Goal: Information Seeking & Learning: Find specific fact

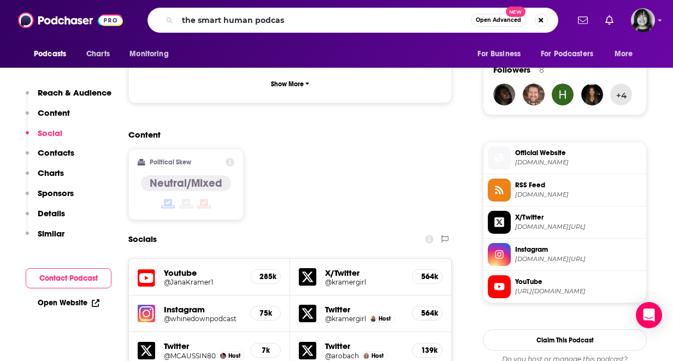
type input "the smart human podcast"
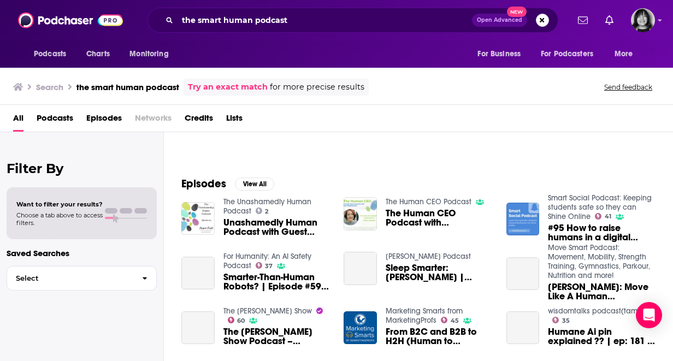
scroll to position [121, 0]
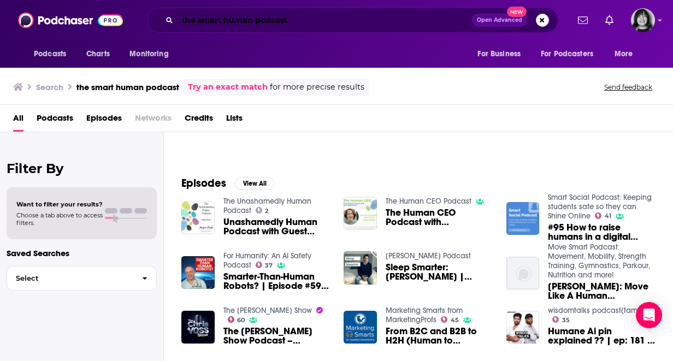
click at [297, 17] on input "the smart human podcast" at bounding box center [325, 19] width 295 height 17
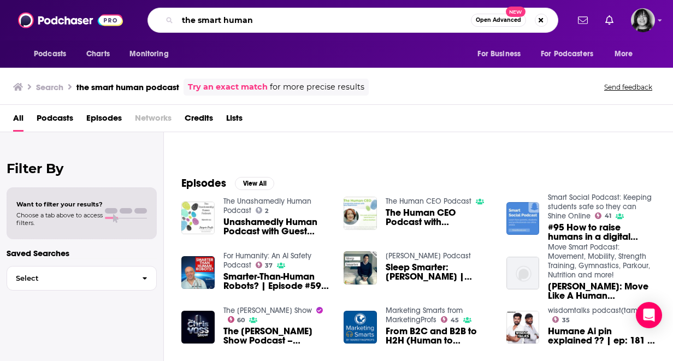
type input "the smart human"
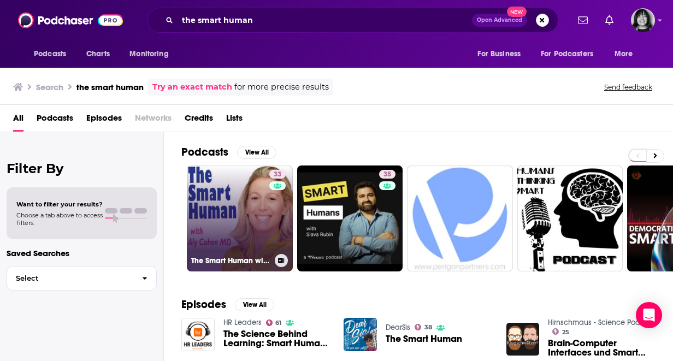
click at [256, 212] on link "33 The Smart Human with [PERSON_NAME]" at bounding box center [240, 219] width 106 height 106
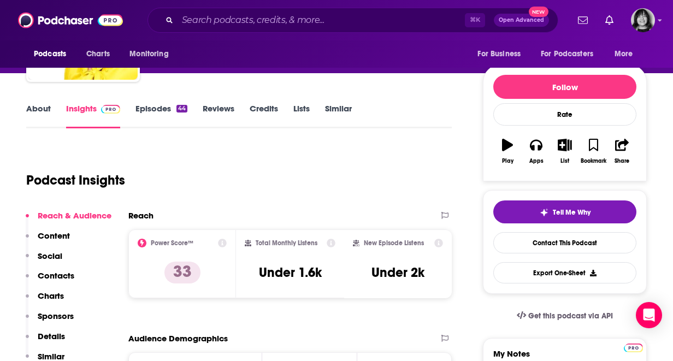
scroll to position [105, 0]
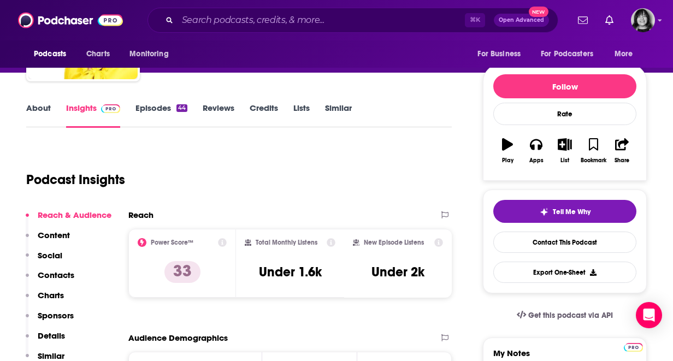
click at [35, 112] on link "About" at bounding box center [38, 115] width 25 height 25
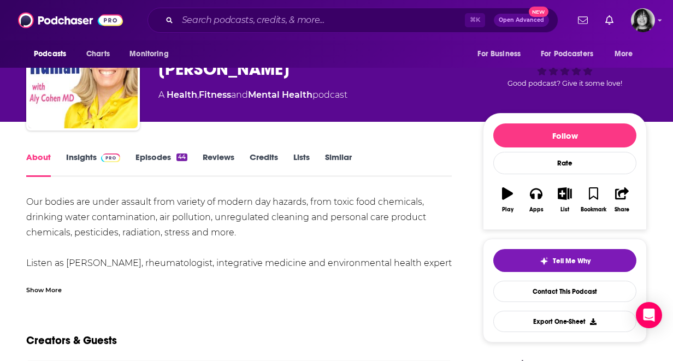
scroll to position [59, 0]
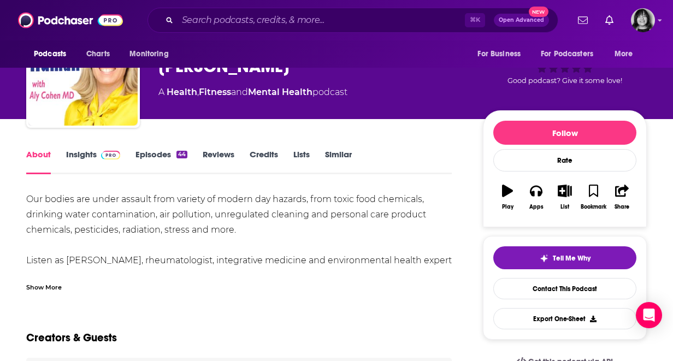
click at [52, 284] on div "Show More" at bounding box center [44, 286] width 36 height 10
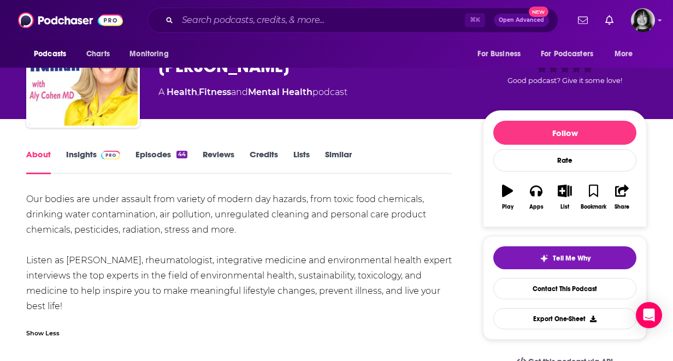
drag, startPoint x: 69, startPoint y: 302, endPoint x: 19, endPoint y: 202, distance: 112.0
copy div "Our bodies are under assault from variety of modern day hazards, from toxic foo…"
click at [266, 26] on input "Search podcasts, credits, & more..." at bounding box center [322, 19] width 288 height 17
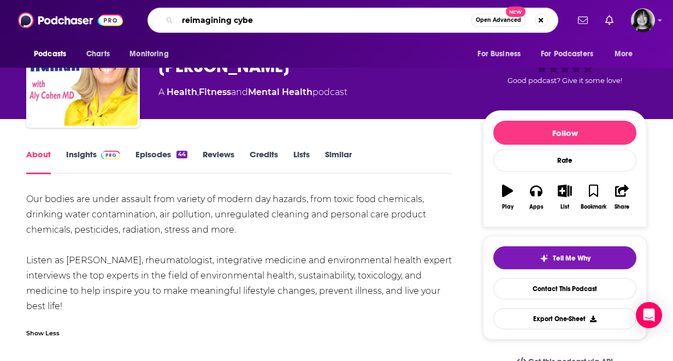
type input "reimagining cyber"
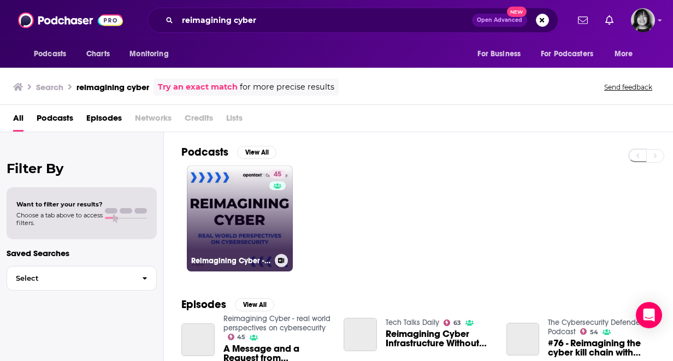
click at [206, 197] on link "45 Reimagining Cyber - real world perspectives on cybersecurity" at bounding box center [240, 219] width 106 height 106
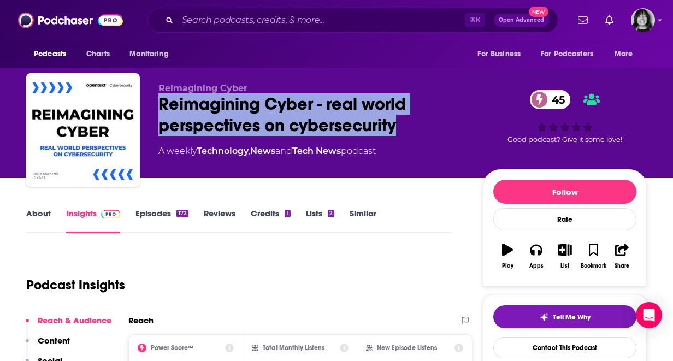
drag, startPoint x: 368, startPoint y: 122, endPoint x: 160, endPoint y: 107, distance: 209.3
click at [160, 107] on div "Reimagining Cyber - real world perspectives on cybersecurity 45" at bounding box center [312, 114] width 307 height 43
copy h2 "Reimagining Cyber - real world perspectives on cybersecurity"
click at [40, 212] on link "About" at bounding box center [38, 220] width 25 height 25
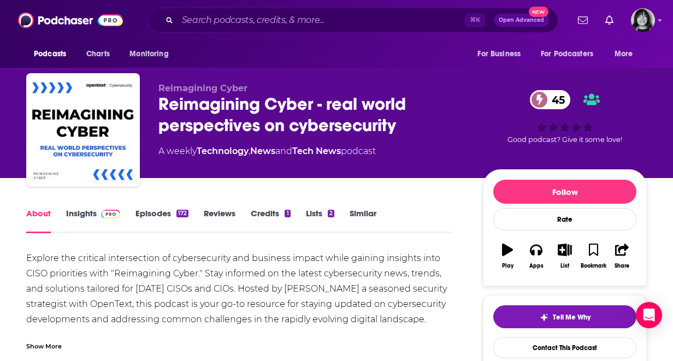
scroll to position [14, 0]
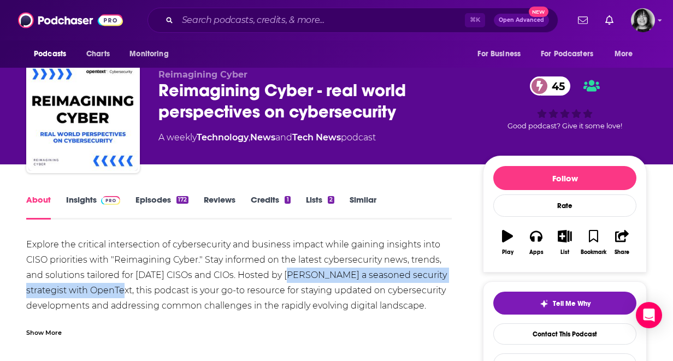
drag, startPoint x: 133, startPoint y: 294, endPoint x: 289, endPoint y: 278, distance: 156.5
click at [289, 278] on div "Explore the critical intersection of cybersecurity and business impact while ga…" at bounding box center [239, 298] width 426 height 122
copy div "[PERSON_NAME] a seasoned security strategist with OpenText"
click at [80, 200] on link "Insights" at bounding box center [93, 207] width 54 height 25
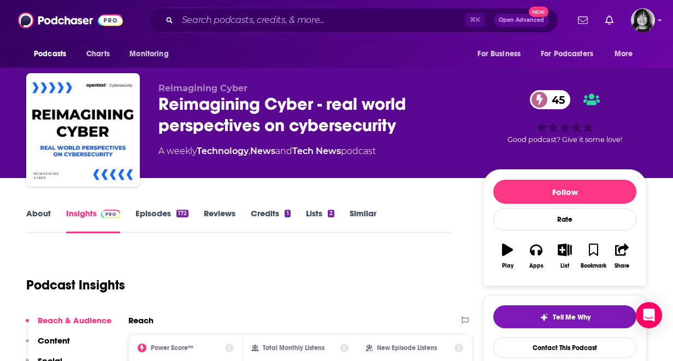
click at [32, 213] on link "About" at bounding box center [38, 220] width 25 height 25
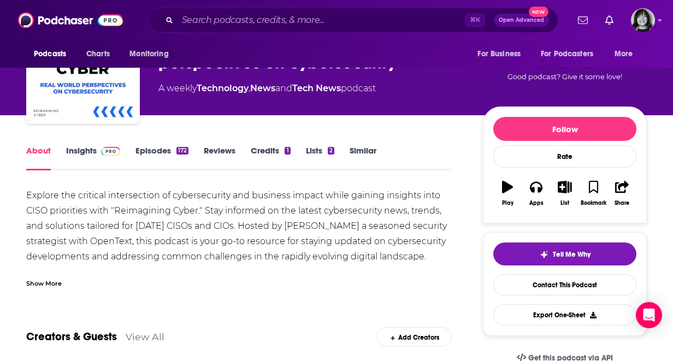
scroll to position [79, 0]
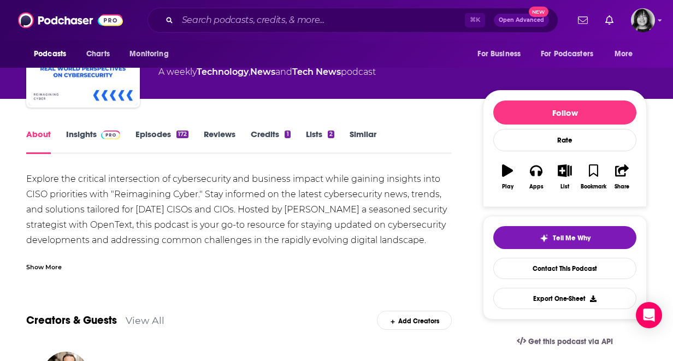
click at [40, 269] on div "Show More" at bounding box center [44, 266] width 36 height 10
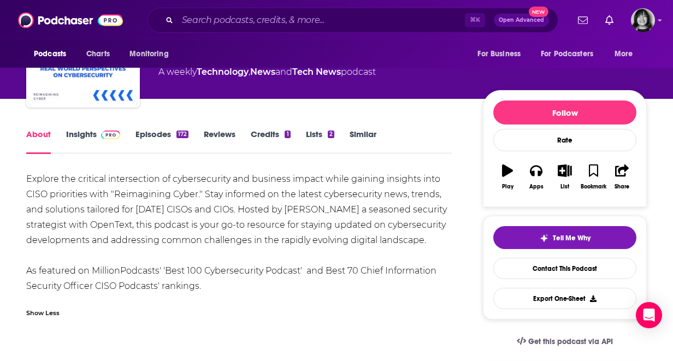
drag, startPoint x: 140, startPoint y: 259, endPoint x: 7, endPoint y: 182, distance: 153.8
copy div "Explore the critical intersection of cybersecurity and business impact while ga…"
click at [74, 134] on link "Insights" at bounding box center [93, 141] width 54 height 25
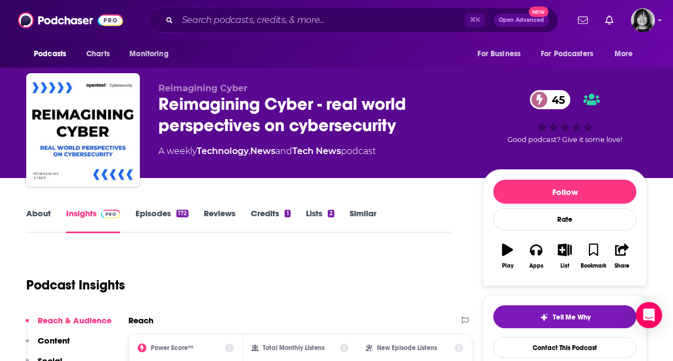
click at [47, 214] on link "About" at bounding box center [38, 220] width 25 height 25
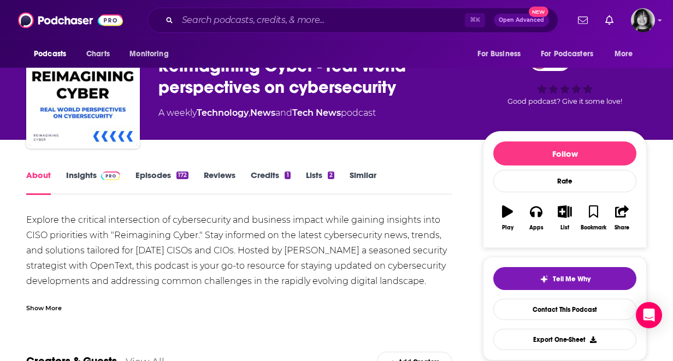
scroll to position [43, 0]
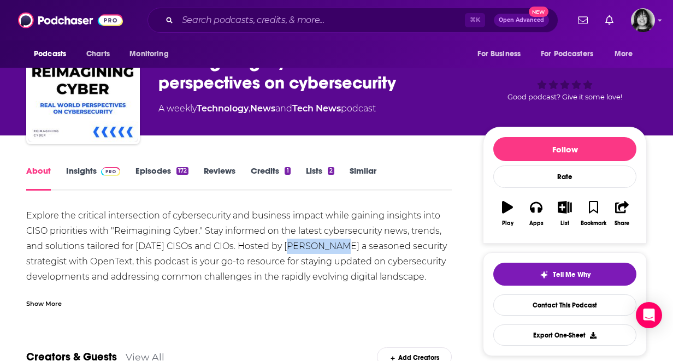
drag, startPoint x: 335, startPoint y: 245, endPoint x: 288, endPoint y: 250, distance: 47.2
click at [288, 250] on div "Explore the critical intersection of cybersecurity and business impact while ga…" at bounding box center [239, 269] width 426 height 122
copy div "[PERSON_NAME]"
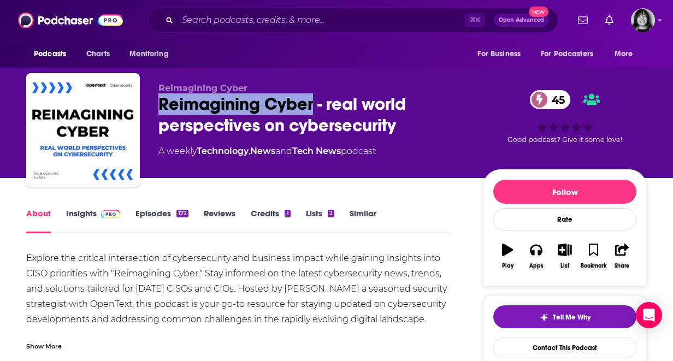
drag, startPoint x: 312, startPoint y: 106, endPoint x: 143, endPoint y: 103, distance: 168.9
click at [143, 103] on div "Reimagining Cyber Reimagining Cyber - real world perspectives on cybersecurity …" at bounding box center [336, 132] width 621 height 118
copy h1 "Reimagining Cyber"
click at [78, 213] on link "Insights" at bounding box center [93, 220] width 54 height 25
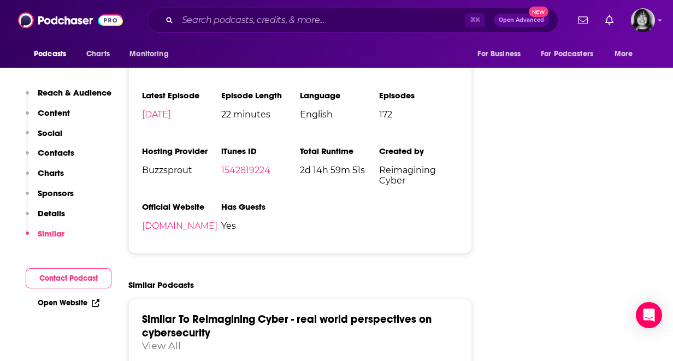
scroll to position [1426, 0]
